Goal: Task Accomplishment & Management: Complete application form

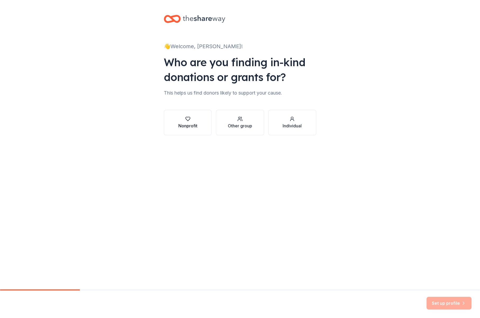
click at [188, 123] on div "Nonprofit" at bounding box center [187, 125] width 19 height 6
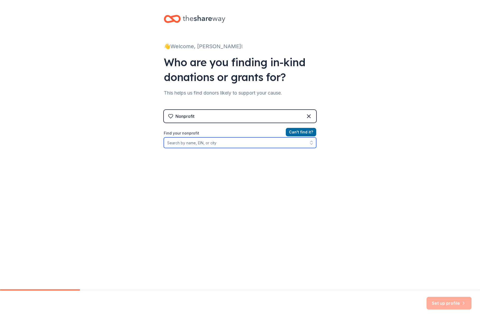
click at [199, 143] on input "Find your nonprofit" at bounding box center [240, 142] width 152 height 11
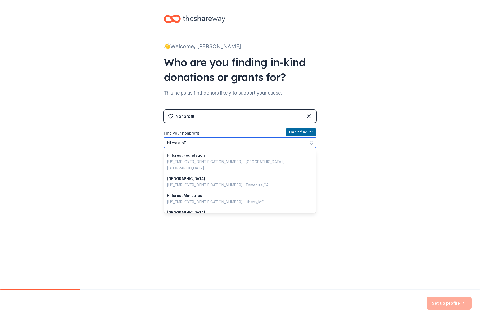
type input "hillcrest pTA"
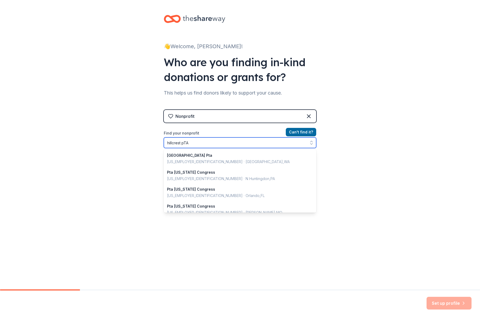
drag, startPoint x: 193, startPoint y: 142, endPoint x: 146, endPoint y: 141, distance: 46.5
click at [146, 141] on div "👋 Welcome, Laureen! Who are you finding in-kind donations or grants for? This h…" at bounding box center [240, 113] width 480 height 226
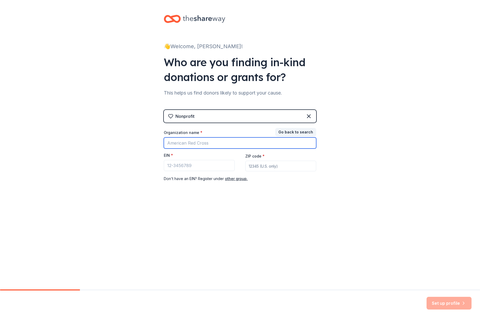
click at [214, 143] on input "Organization name *" at bounding box center [240, 142] width 152 height 11
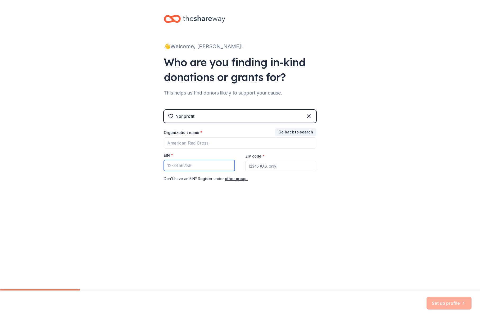
click at [177, 163] on input "EIN *" at bounding box center [199, 165] width 71 height 11
type input "9"
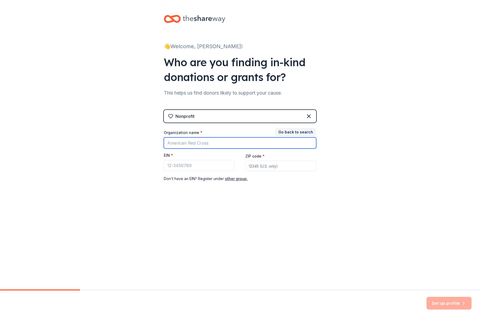
click at [207, 145] on input "Organization name *" at bounding box center [240, 142] width 152 height 11
type input "9"
click at [212, 143] on input "Hillcrest PTA" at bounding box center [240, 142] width 152 height 11
click at [207, 143] on input "Hillcrest PTA" at bounding box center [240, 142] width 152 height 11
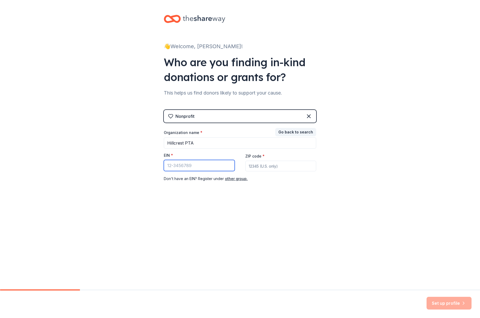
click at [185, 167] on input "EIN *" at bounding box center [199, 165] width 71 height 11
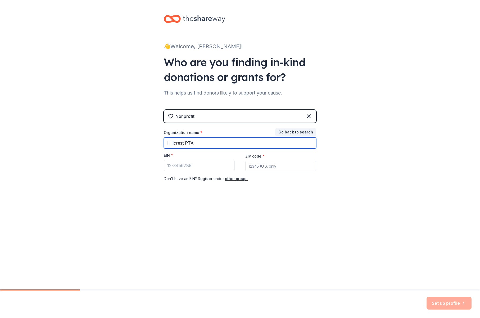
click at [199, 143] on input "Hillcrest PTA" at bounding box center [240, 142] width 152 height 11
paste input "Elementary"
type input "[GEOGRAPHIC_DATA] PTA"
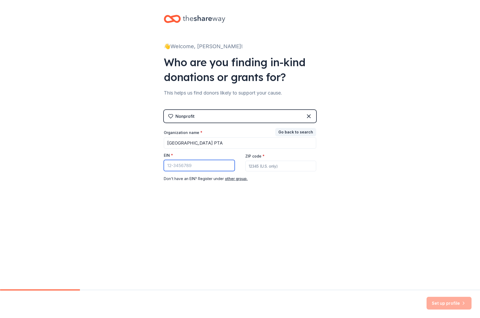
click at [206, 163] on input "EIN *" at bounding box center [199, 165] width 71 height 11
paste input "[US_EMPLOYER_IDENTIFICATION_NUMBER]"
type input "[US_EMPLOYER_IDENTIFICATION_NUMBER]"
click at [259, 164] on input "ZIP code *" at bounding box center [280, 165] width 71 height 11
paste input "94618"
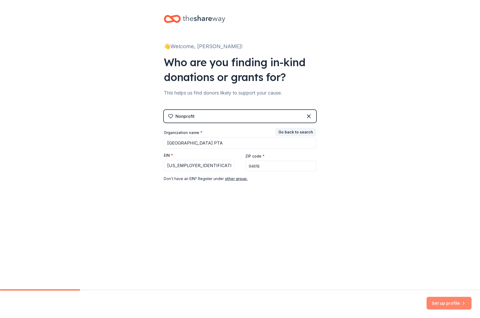
type input "94618"
click at [452, 304] on button "Set up profile" at bounding box center [448, 302] width 45 height 13
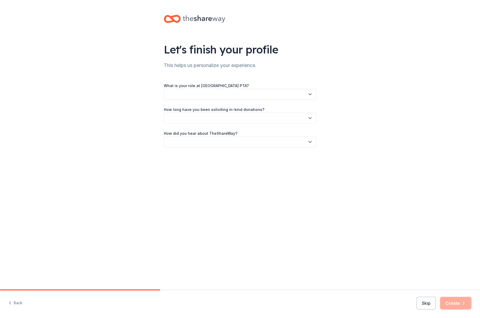
click at [227, 96] on button "button" at bounding box center [240, 94] width 152 height 11
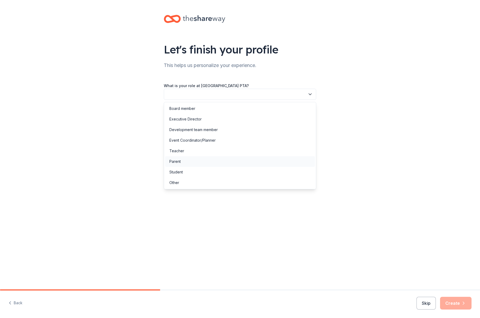
click at [222, 162] on div "Parent" at bounding box center [240, 161] width 150 height 11
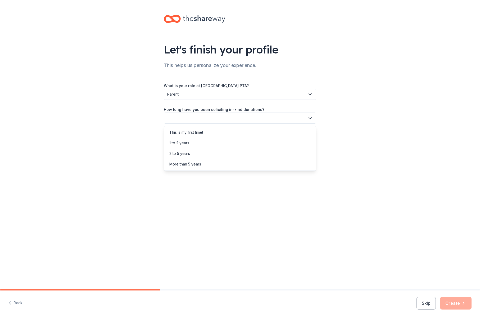
click at [231, 118] on button "button" at bounding box center [240, 117] width 152 height 11
click at [229, 132] on div "This is my first time!" at bounding box center [240, 132] width 150 height 11
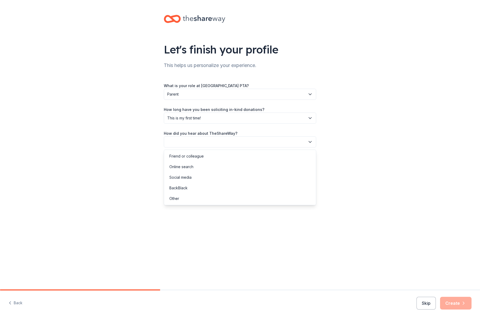
click at [225, 143] on button "button" at bounding box center [240, 141] width 152 height 11
click at [223, 164] on div "Online search" at bounding box center [240, 166] width 150 height 11
click at [460, 300] on button "Create" at bounding box center [455, 302] width 31 height 13
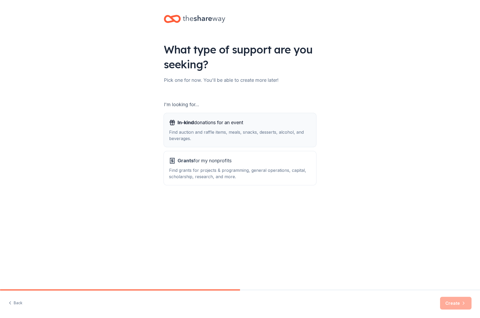
click at [213, 132] on div "Find auction and raffle items, meals, snacks, desserts, alcohol, and beverages." at bounding box center [240, 135] width 142 height 13
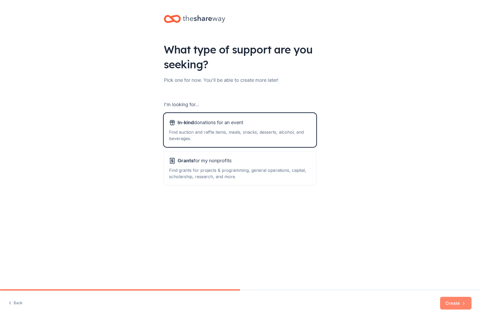
click at [458, 304] on button "Create" at bounding box center [455, 302] width 31 height 13
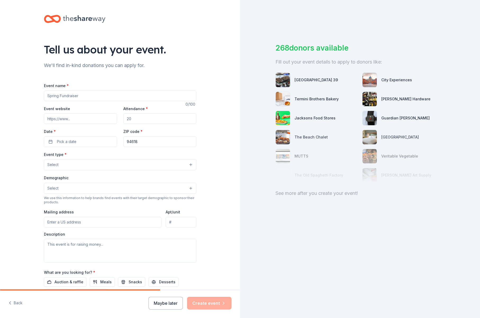
click at [75, 96] on input "Event name *" at bounding box center [120, 95] width 152 height 11
type input "Hillcrest Benefit and Auction"
click at [75, 118] on input "Event website" at bounding box center [80, 118] width 73 height 11
click at [141, 115] on input "Attendance *" at bounding box center [159, 118] width 73 height 11
type input "300"
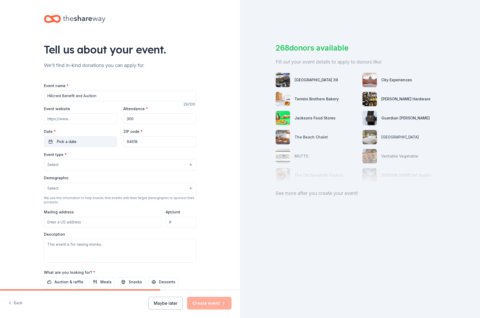
click at [79, 141] on button "Pick a date" at bounding box center [80, 141] width 73 height 11
click at [106, 157] on button "Go to next month" at bounding box center [106, 155] width 7 height 7
click at [103, 197] on button "15" at bounding box center [107, 199] width 10 height 10
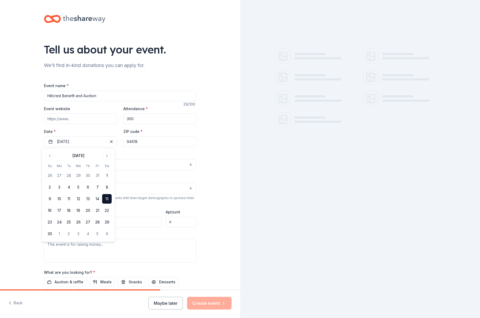
click at [149, 158] on div "Event type * Select" at bounding box center [120, 160] width 152 height 19
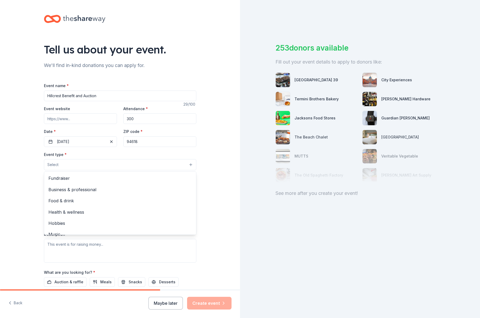
click at [80, 165] on button "Select" at bounding box center [120, 164] width 152 height 11
click at [75, 181] on span "Fundraiser" at bounding box center [119, 177] width 143 height 7
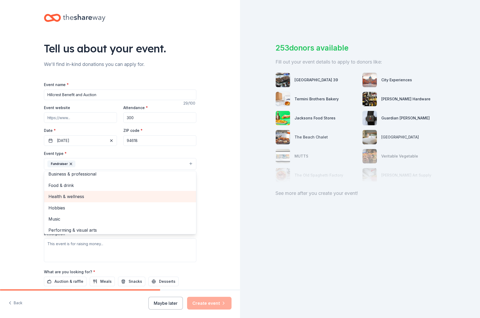
scroll to position [6, 0]
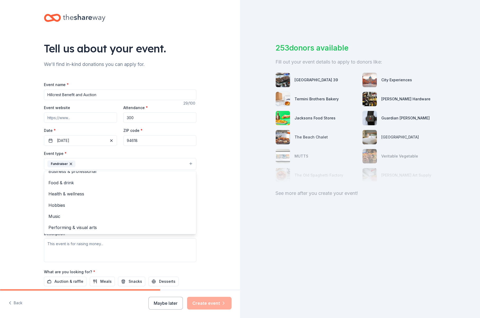
click at [24, 205] on div "Tell us about your event. We'll find in-kind donations you can apply for. Event…" at bounding box center [120, 175] width 240 height 352
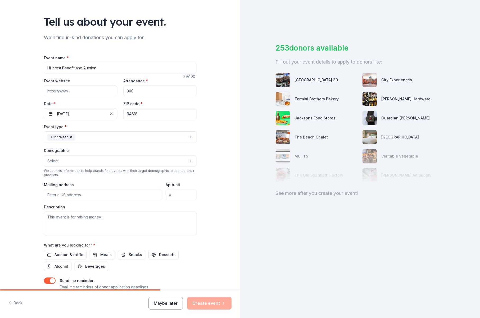
scroll to position [31, 0]
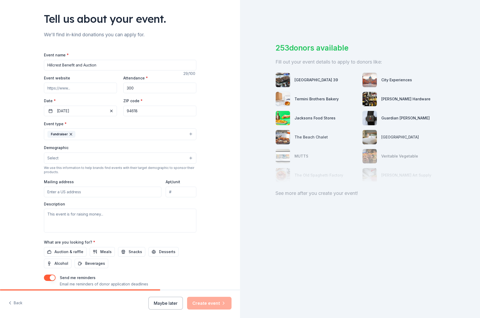
click at [60, 157] on button "Select" at bounding box center [120, 157] width 152 height 11
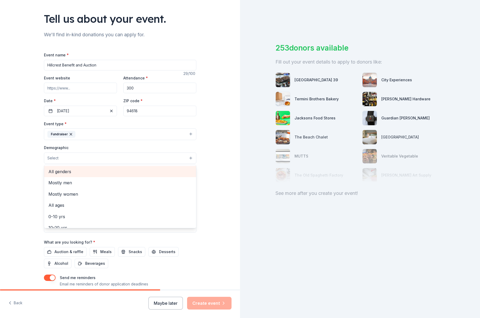
click at [58, 171] on span "All genders" at bounding box center [119, 171] width 143 height 7
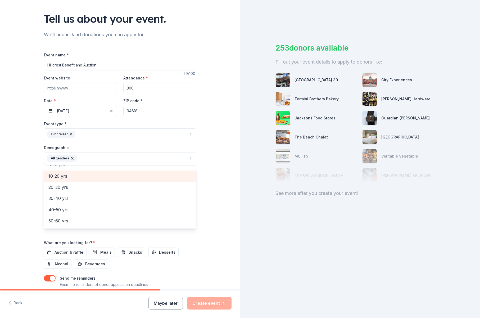
scroll to position [61, 0]
click at [57, 178] on span "30-40 yrs" at bounding box center [119, 178] width 143 height 7
click at [65, 179] on span "40-50 yrs" at bounding box center [119, 178] width 143 height 7
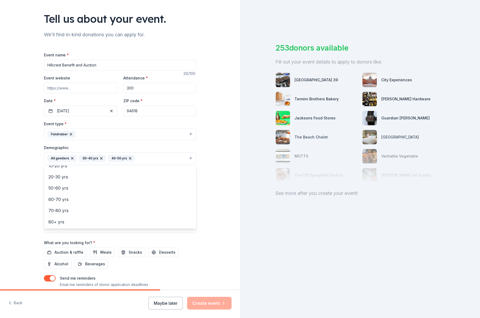
click at [19, 178] on div "Tell us about your event. We'll find in-kind donations you can apply for. Event…" at bounding box center [120, 145] width 240 height 353
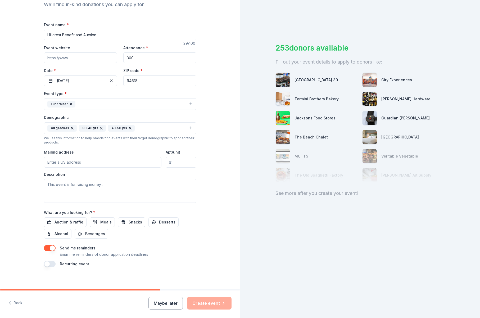
scroll to position [64, 0]
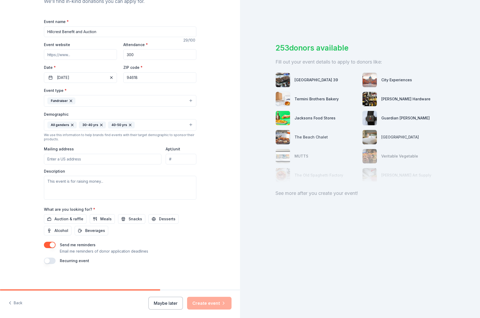
click at [77, 159] on input "Mailing address" at bounding box center [103, 159] width 118 height 11
type input "2845 Morley Drive"
type input "94618"
click at [81, 181] on textarea at bounding box center [120, 188] width 152 height 24
click at [87, 158] on input "2845 Morley Drive" at bounding box center [103, 159] width 118 height 11
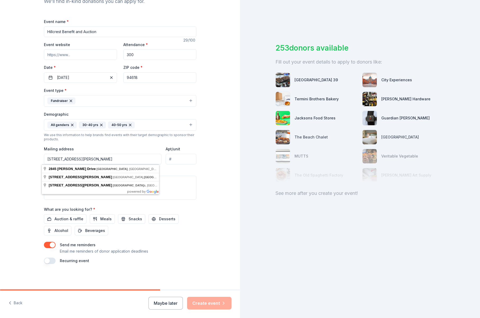
type input "2845 Morley Drive, Oakland, CA, 94611"
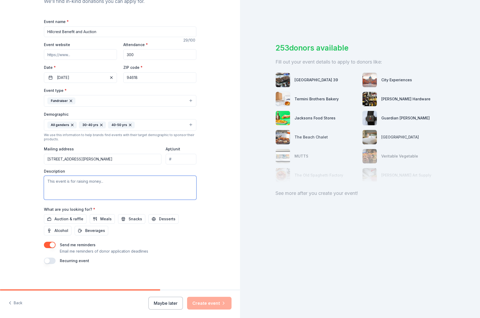
click at [80, 182] on textarea at bounding box center [120, 188] width 152 height 24
click at [112, 188] on textarea at bounding box center [120, 188] width 152 height 24
paste textarea "Your donations to the Hillcrest PTA support music, art and technology programs;…"
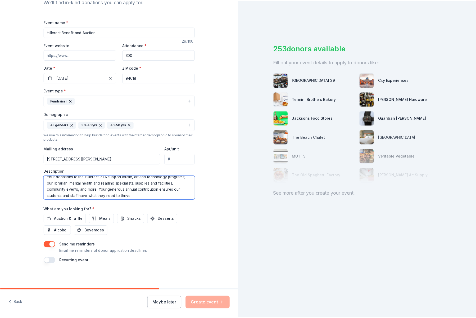
scroll to position [6, 0]
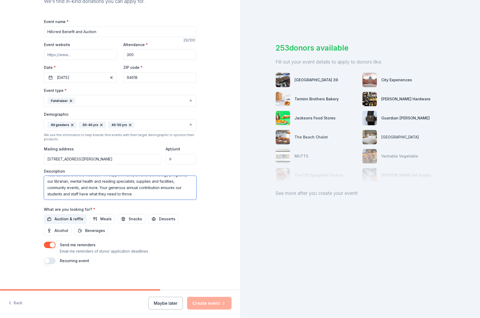
type textarea "Your donations to the Hillcrest PTA support music, art and technology programs;…"
click at [72, 220] on span "Auction & raffle" at bounding box center [68, 218] width 29 height 6
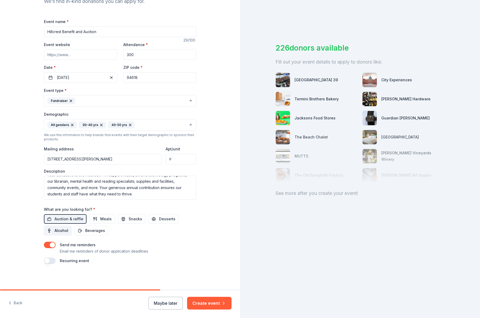
click at [54, 230] on span "Alcohol" at bounding box center [61, 230] width 14 height 6
click at [209, 302] on button "Create event" at bounding box center [209, 302] width 44 height 13
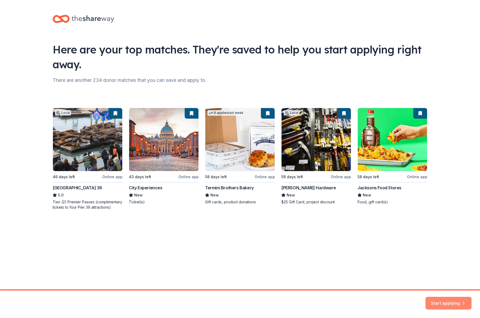
click at [462, 299] on icon "button" at bounding box center [463, 299] width 5 height 5
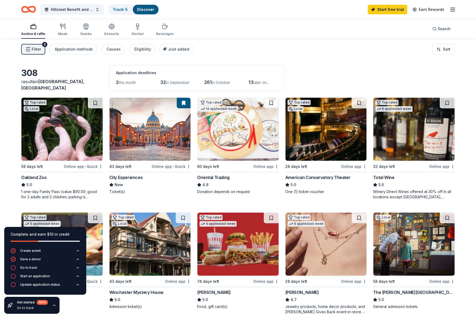
click at [265, 167] on div "Online app" at bounding box center [266, 166] width 26 height 7
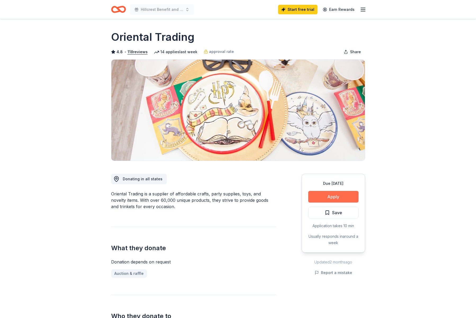
click at [346, 201] on button "Apply" at bounding box center [333, 197] width 50 height 12
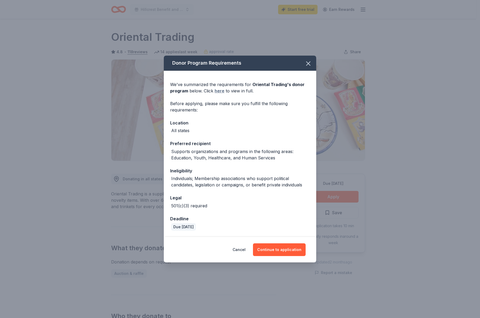
click at [221, 91] on link "here" at bounding box center [219, 91] width 10 height 6
click at [287, 248] on button "Continue to application" at bounding box center [279, 249] width 53 height 13
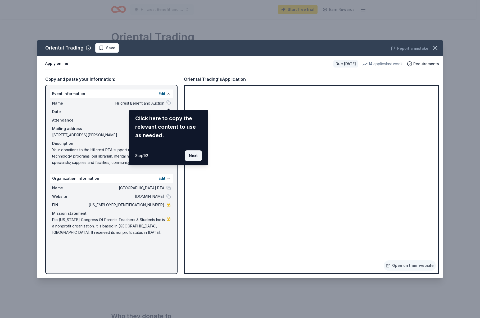
click at [196, 156] on button "Next" at bounding box center [193, 155] width 17 height 11
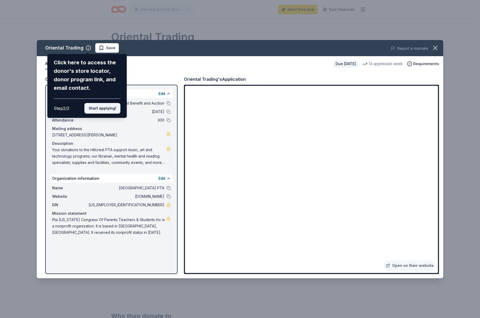
click at [106, 109] on button "Start applying!" at bounding box center [102, 108] width 36 height 11
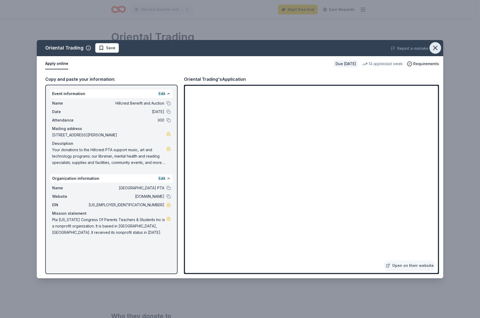
click at [436, 45] on icon "button" at bounding box center [434, 47] width 7 height 7
